Goal: Information Seeking & Learning: Learn about a topic

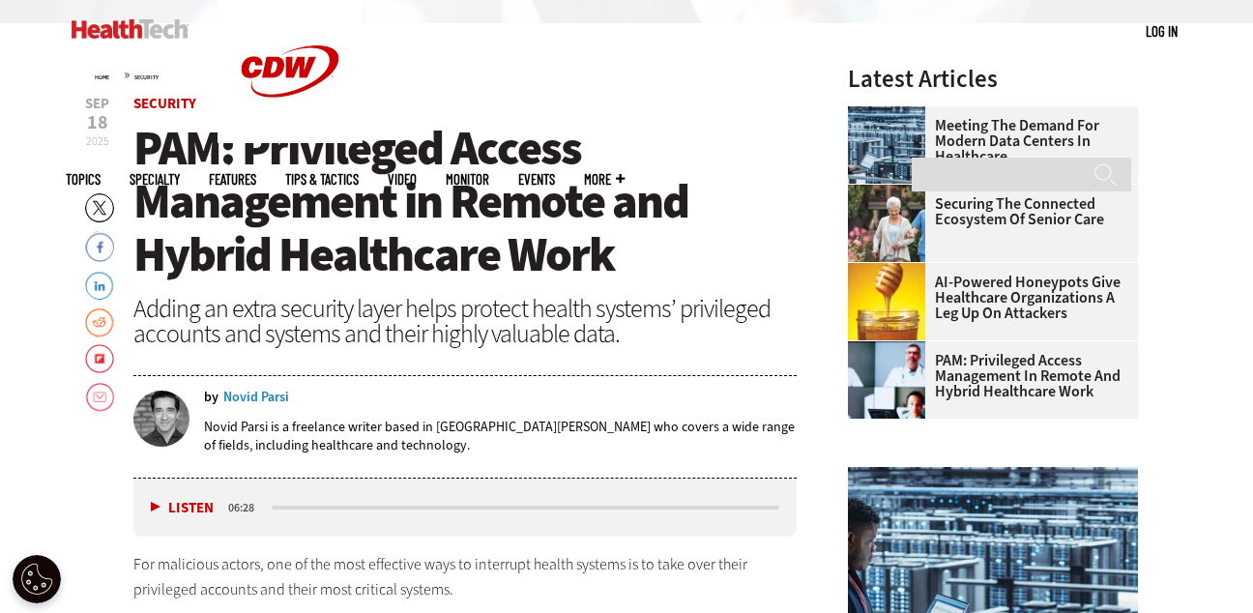
scroll to position [545, 0]
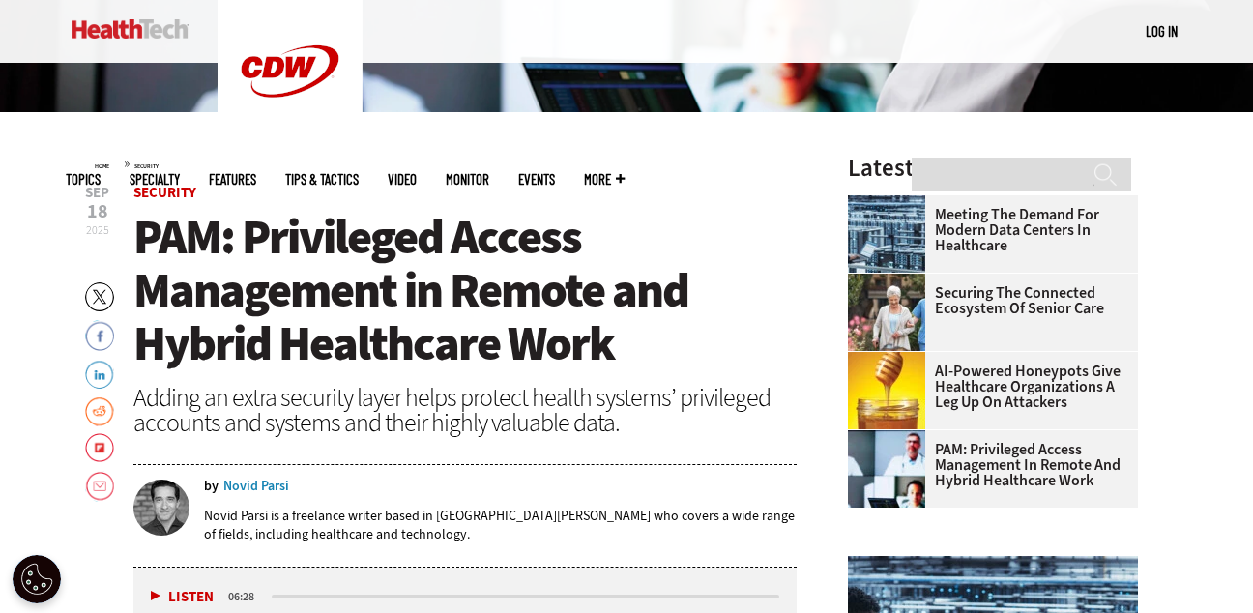
scroll to position [496, 0]
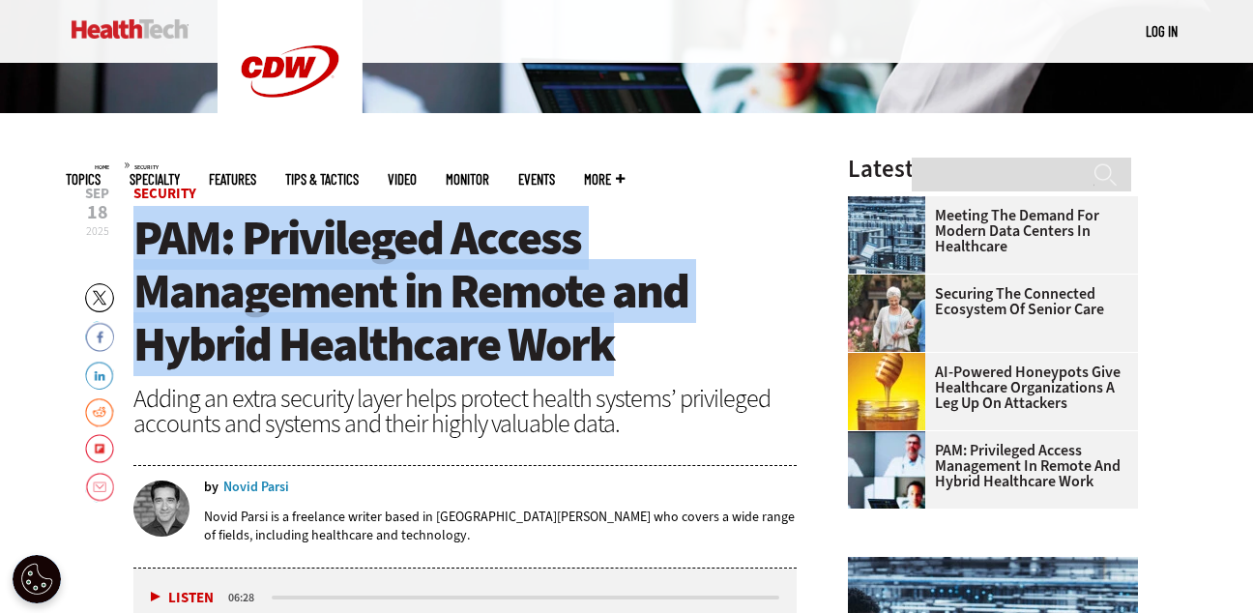
drag, startPoint x: 429, startPoint y: 332, endPoint x: 144, endPoint y: 237, distance: 300.4
click at [144, 237] on h1 "PAM: Privileged Access Management in Remote and Hybrid Healthcare Work" at bounding box center [464, 291] width 663 height 159
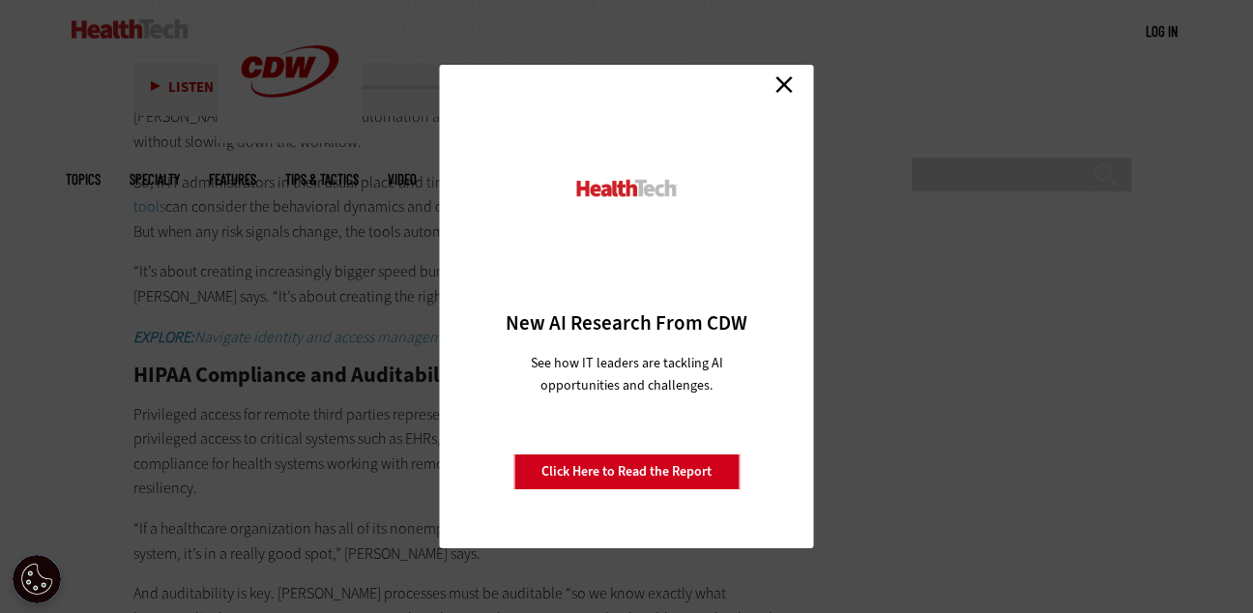
scroll to position [3224, 0]
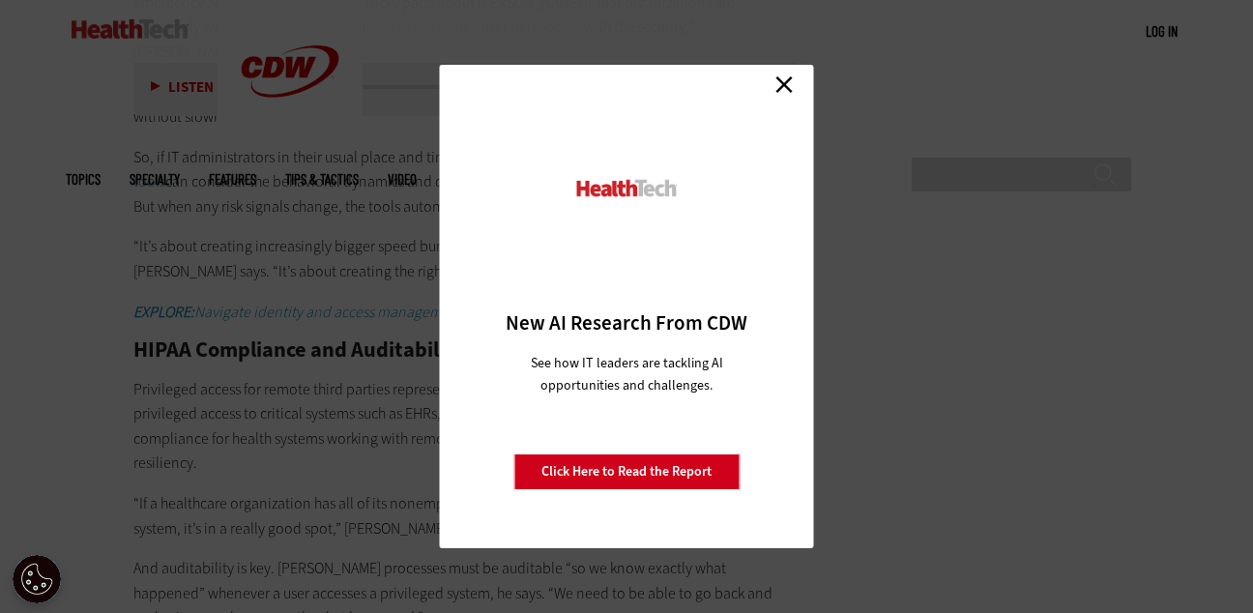
click at [784, 85] on link "Close" at bounding box center [783, 84] width 29 height 29
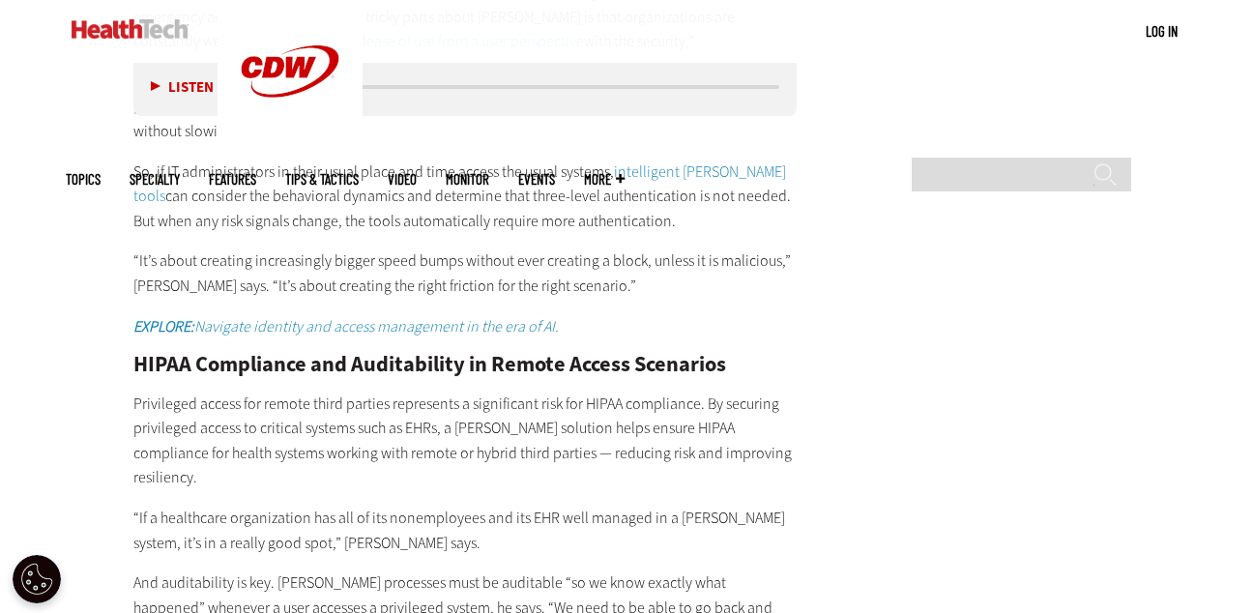
scroll to position [3211, 0]
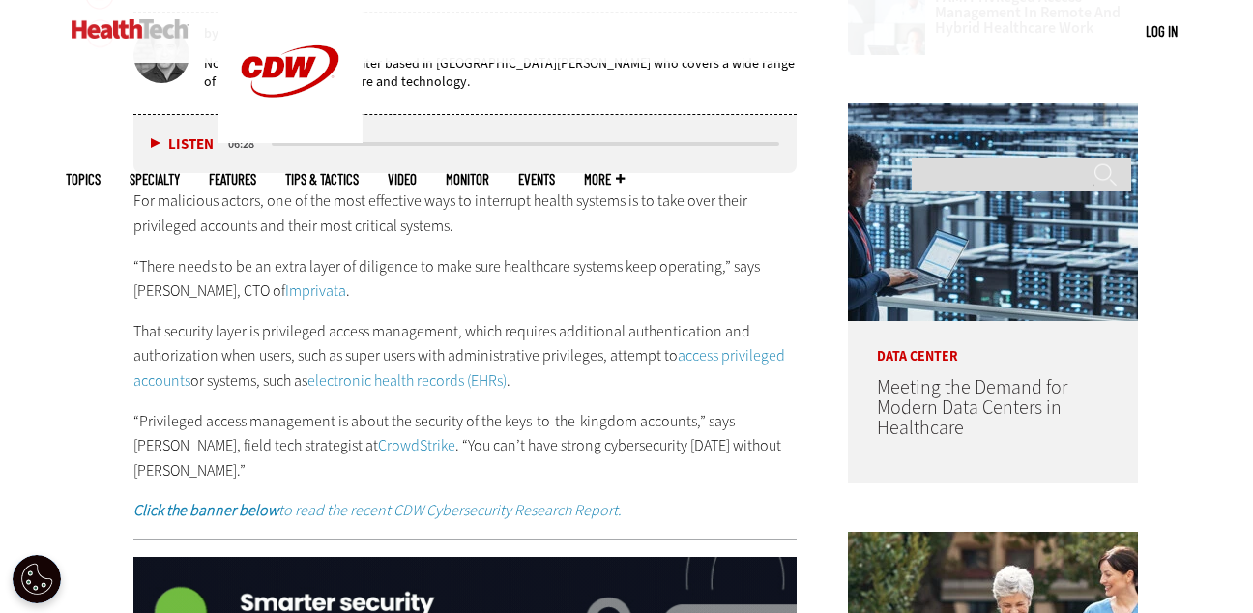
scroll to position [951, 0]
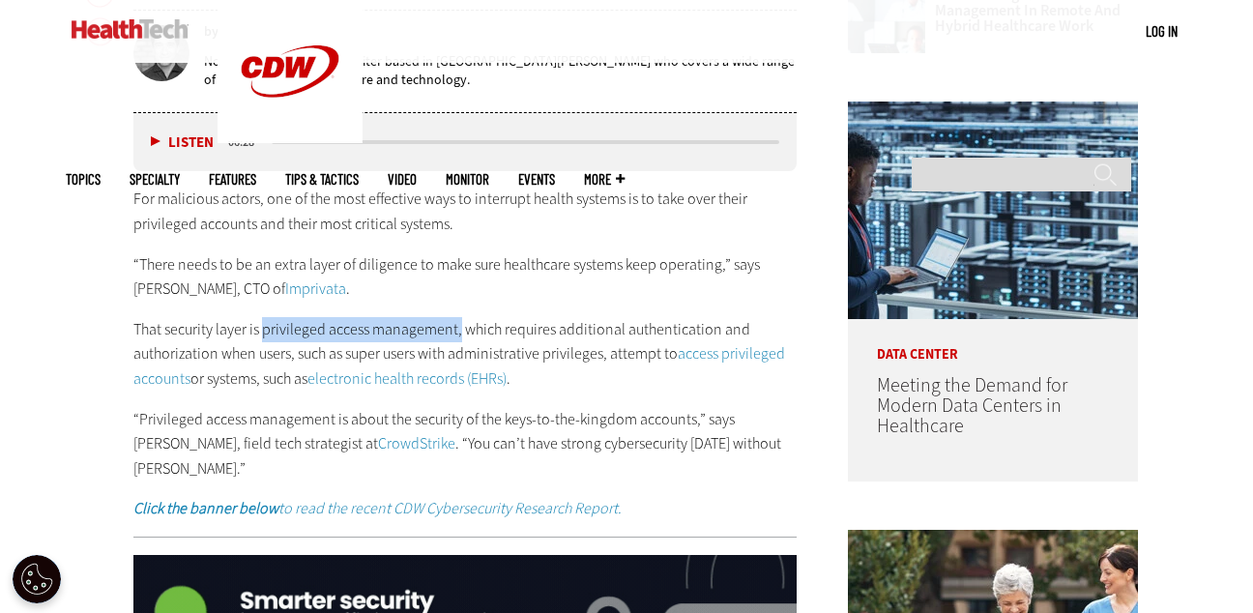
drag, startPoint x: 459, startPoint y: 328, endPoint x: 264, endPoint y: 326, distance: 195.2
click at [264, 326] on p "That security layer is privileged access management, which requires additional …" at bounding box center [464, 354] width 663 height 74
copy p "privileged access management,"
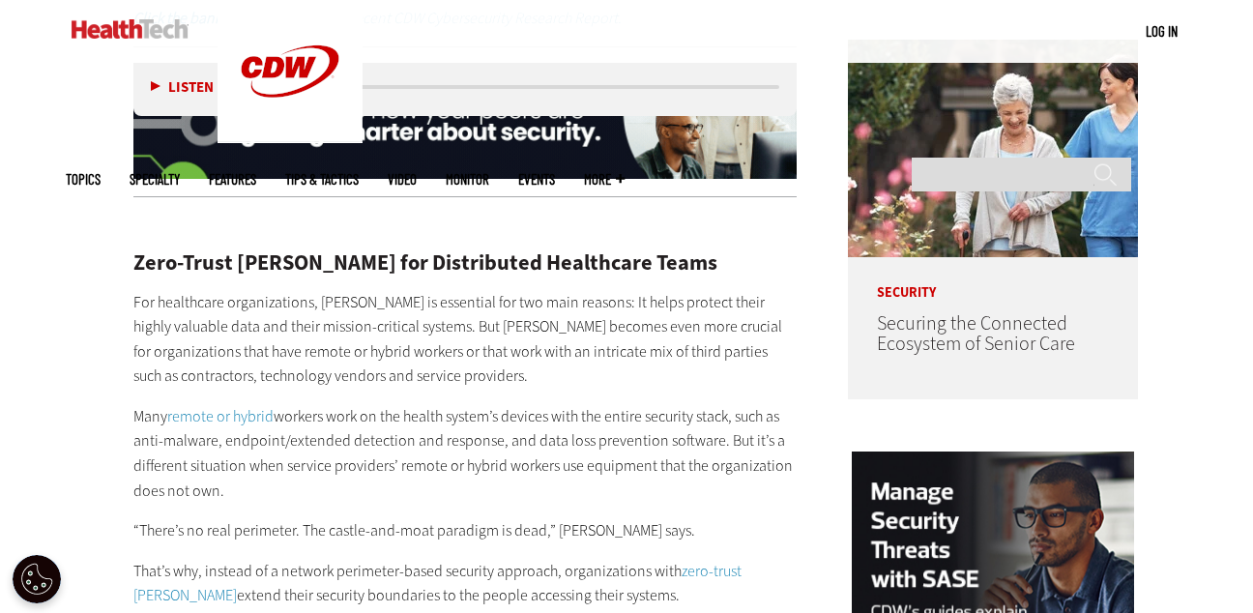
scroll to position [1442, 0]
